Goal: Check status: Check status

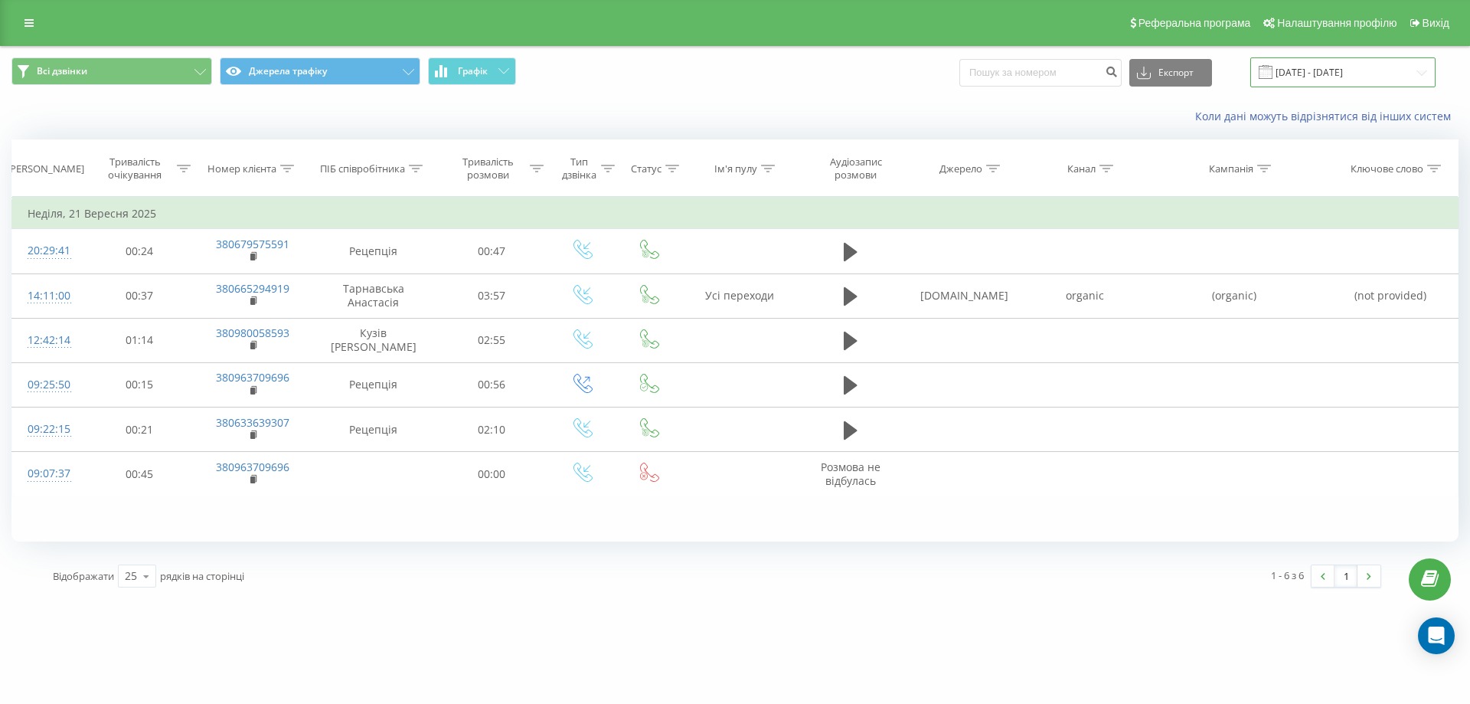
click at [1316, 80] on input "[DATE] - [DATE]" at bounding box center [1342, 72] width 185 height 30
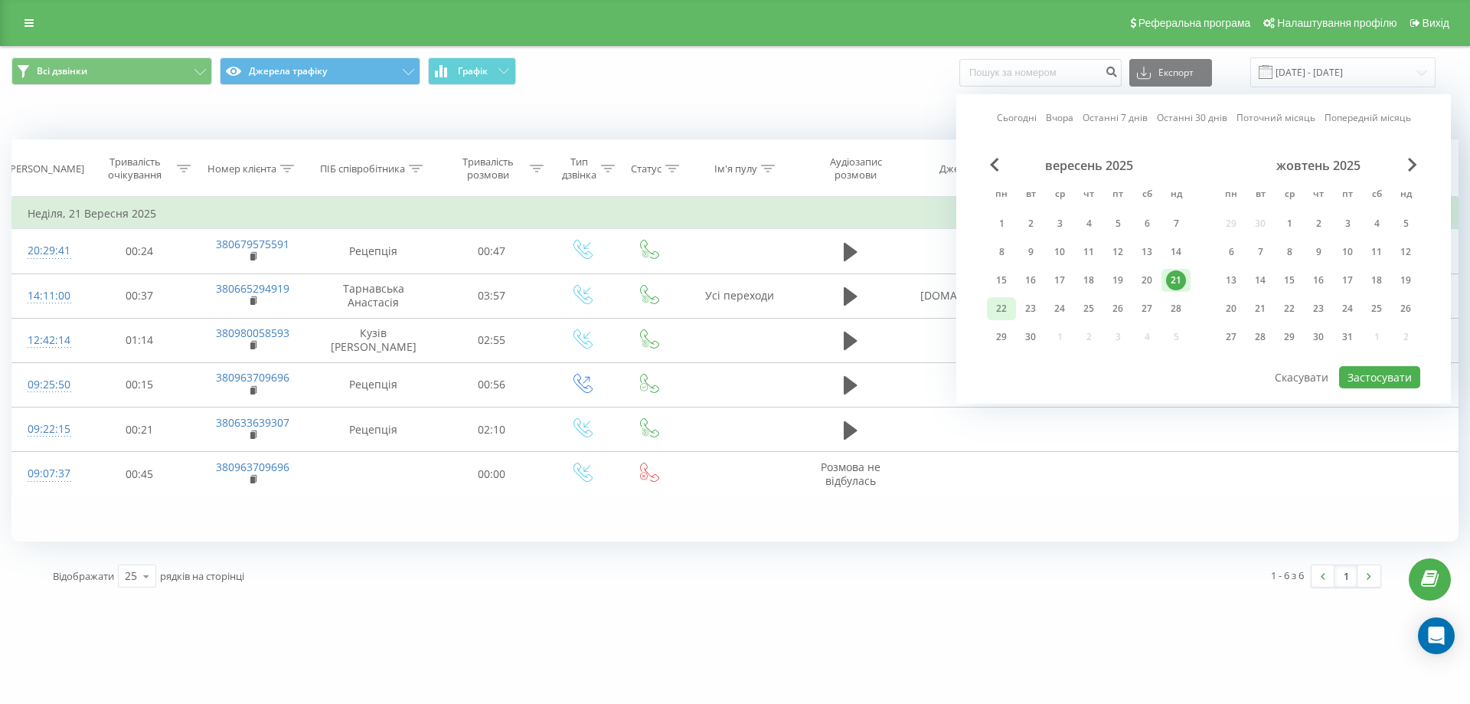
click at [1002, 309] on div "22" at bounding box center [1002, 309] width 20 height 20
click at [1366, 371] on button "Застосувати" at bounding box center [1379, 377] width 81 height 22
type input "[DATE] - [DATE]"
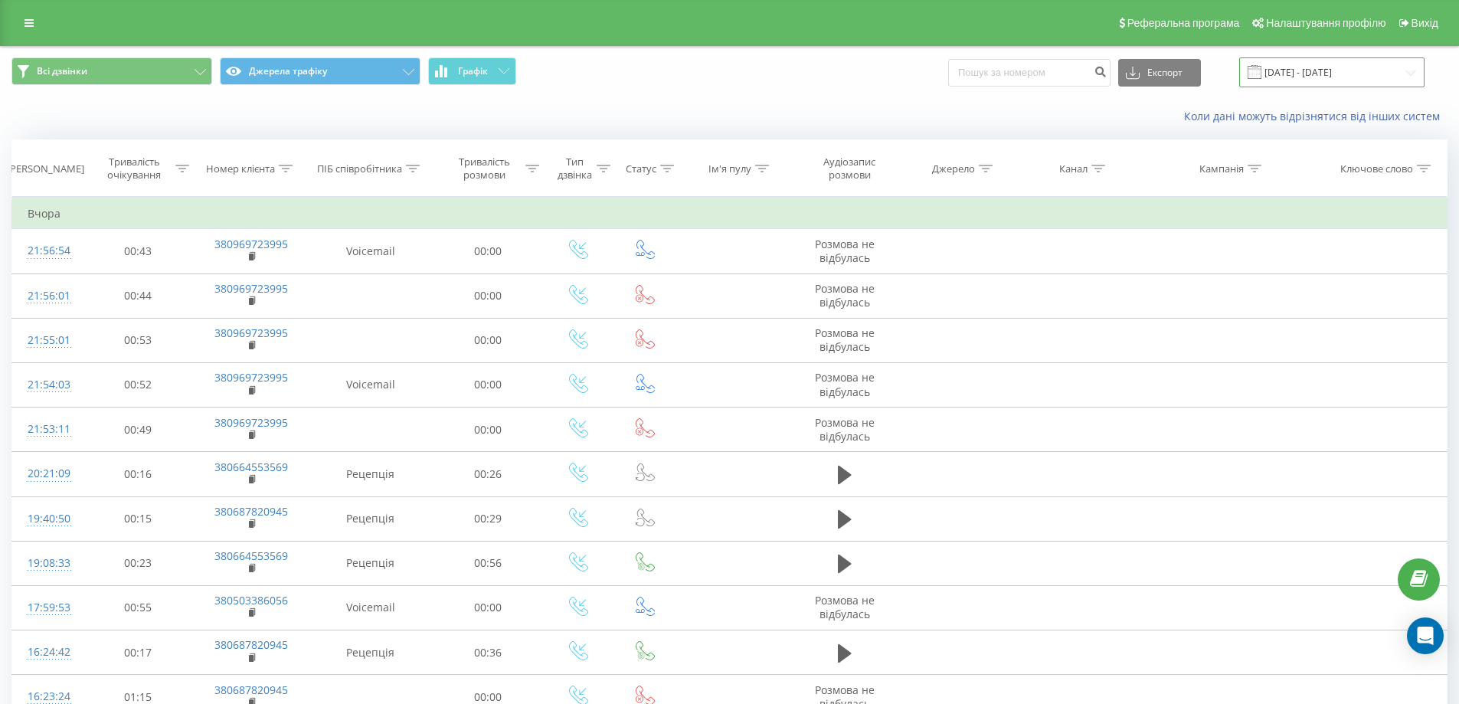
click at [1302, 68] on input "[DATE] - [DATE]" at bounding box center [1331, 72] width 185 height 30
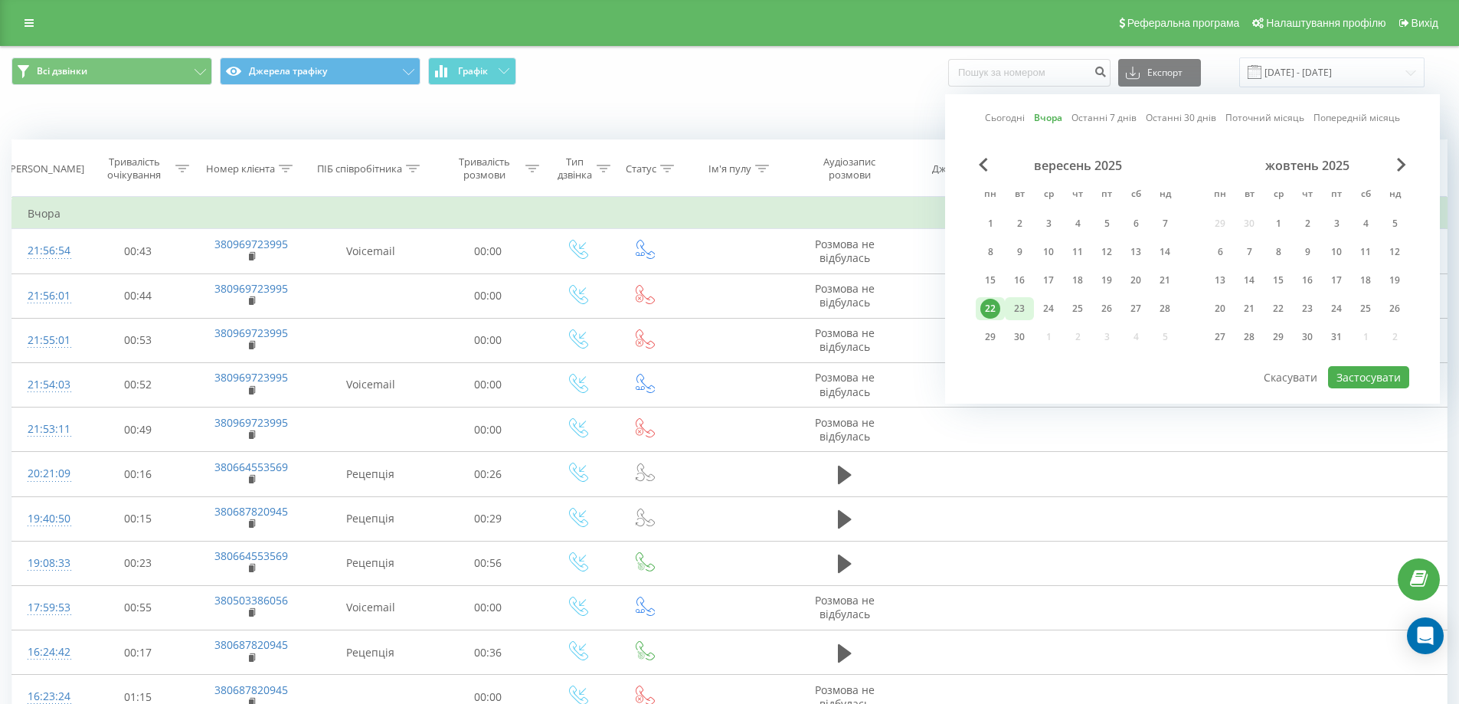
click at [1022, 308] on div "23" at bounding box center [1019, 309] width 20 height 20
click at [1350, 373] on button "Застосувати" at bounding box center [1368, 377] width 81 height 22
type input "[DATE] - [DATE]"
